Goal: Find contact information: Find contact information

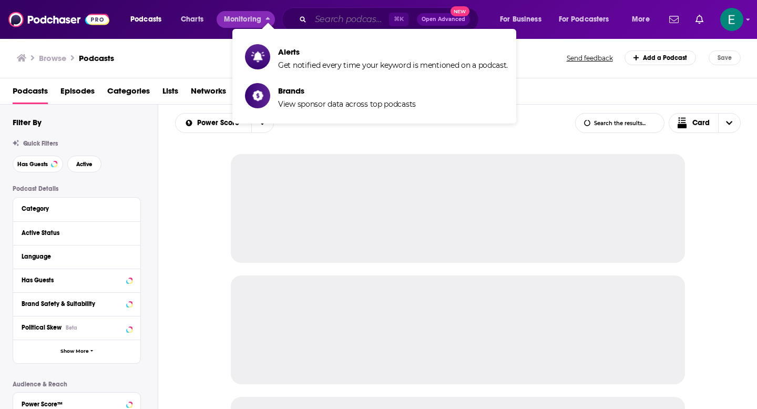
click at [342, 22] on input "Search podcasts, credits, & more..." at bounding box center [350, 19] width 78 height 17
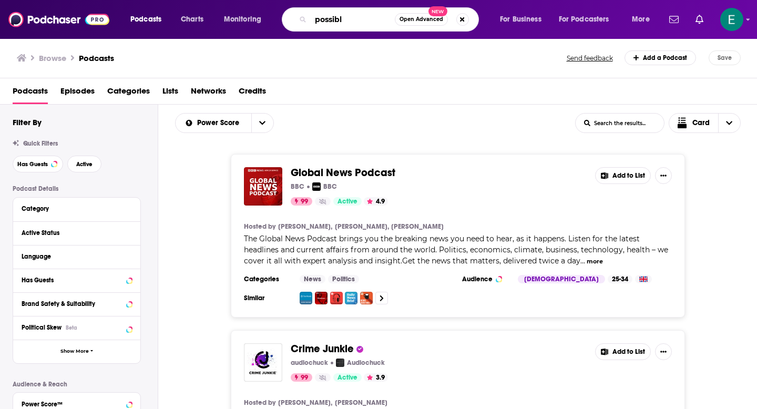
type input "possible"
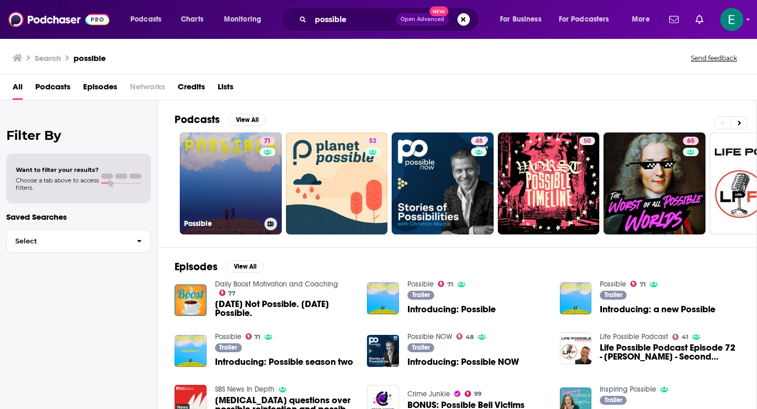
click at [204, 211] on link "71 Possible" at bounding box center [231, 184] width 102 height 102
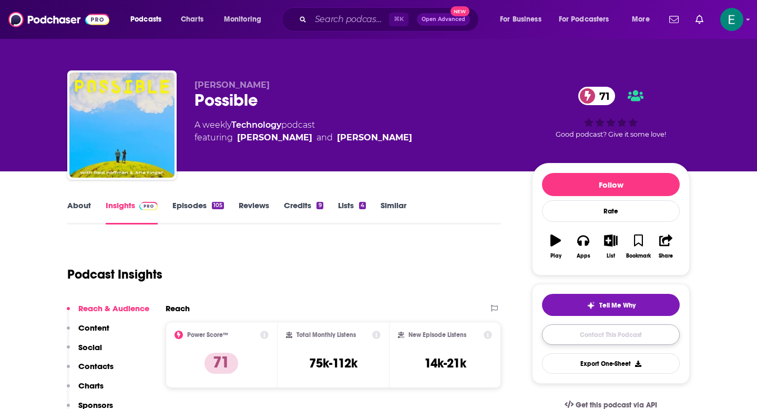
click at [584, 332] on link "Contact This Podcast" at bounding box center [611, 334] width 138 height 21
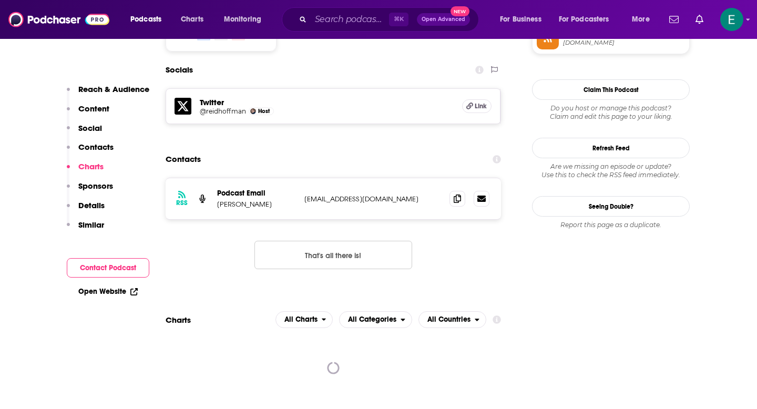
scroll to position [900, 0]
click at [456, 195] on icon at bounding box center [457, 199] width 7 height 8
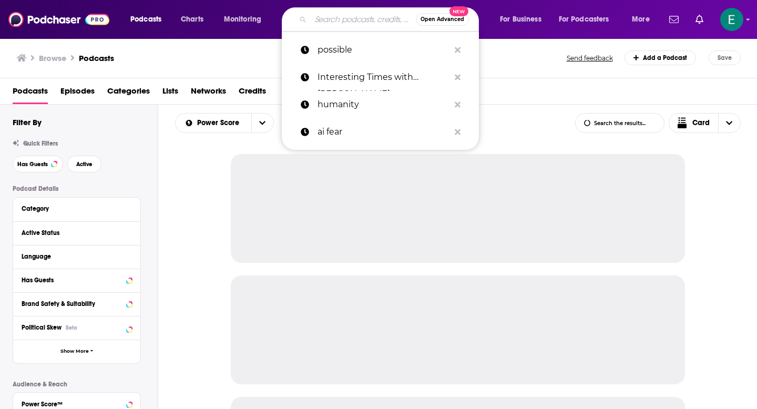
type input "Women of Impact"
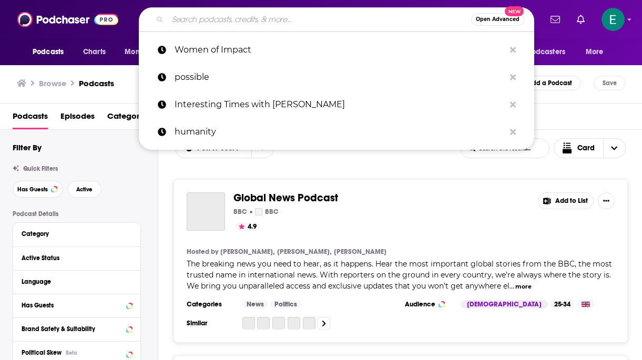
click at [291, 25] on input "Search podcasts, credits, & more..." at bounding box center [319, 19] width 303 height 17
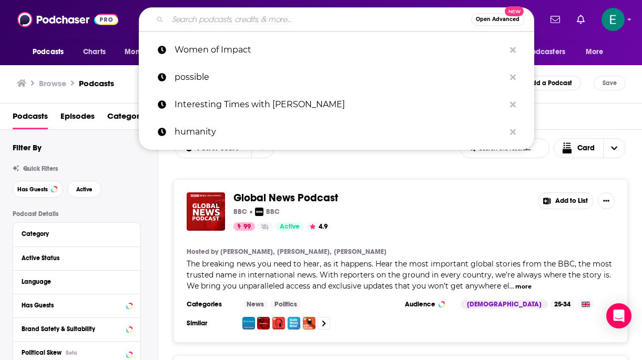
paste input "A Bit of Optimism"
type input "A Bit of Optimism"
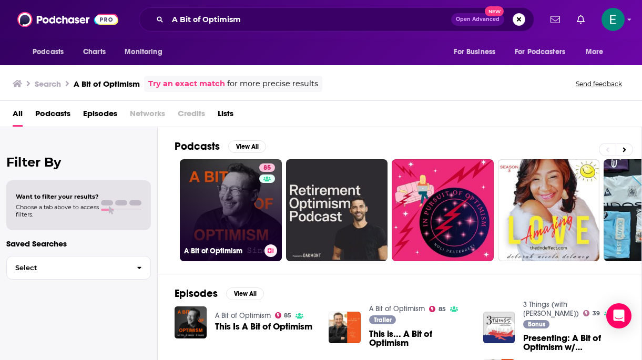
click at [229, 187] on link "85 A Bit of Optimism" at bounding box center [231, 210] width 102 height 102
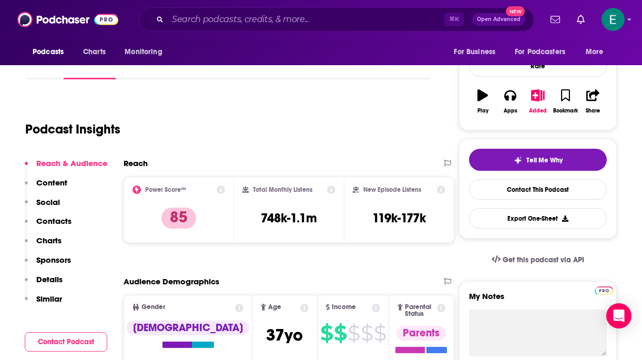
scroll to position [146, 0]
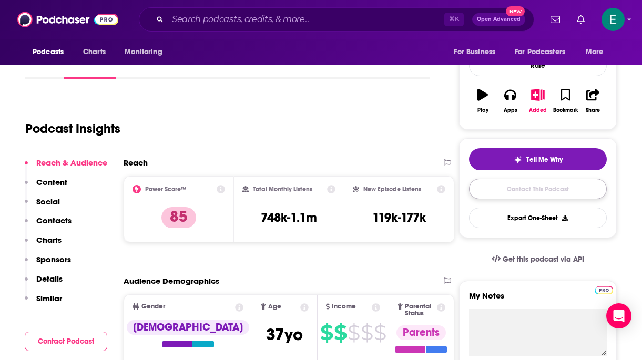
click at [532, 190] on link "Contact This Podcast" at bounding box center [538, 189] width 138 height 21
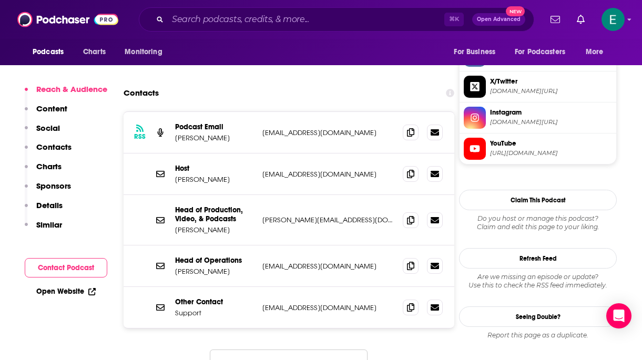
scroll to position [1014, 0]
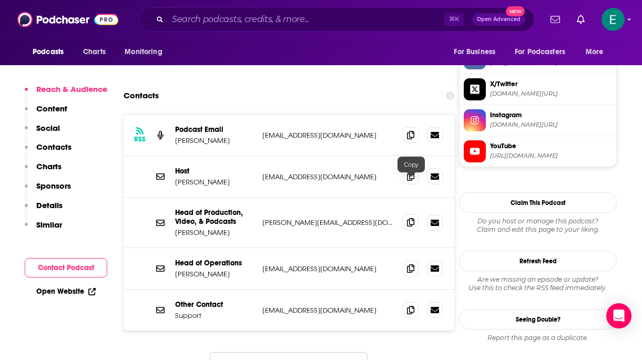
click at [411, 218] on icon at bounding box center [410, 222] width 7 height 8
click at [413, 290] on div "Other Contact Support [EMAIL_ADDRESS][DOMAIN_NAME] [EMAIL_ADDRESS][DOMAIN_NAME]" at bounding box center [289, 310] width 331 height 41
